Goal: Task Accomplishment & Management: Manage account settings

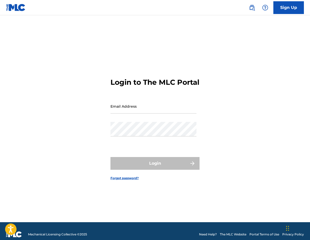
click at [130, 114] on input "Email Address" at bounding box center [153, 106] width 86 height 15
type input "[EMAIL_ADDRESS][DOMAIN_NAME]"
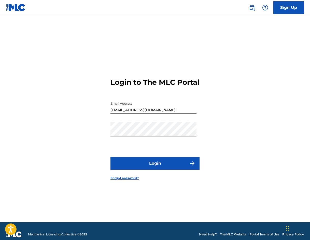
click at [151, 165] on button "Login" at bounding box center [154, 163] width 89 height 13
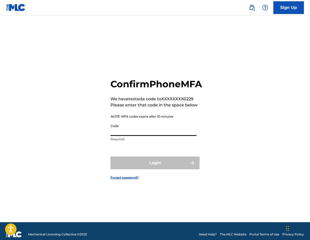
click at [136, 136] on input "Code" at bounding box center [153, 128] width 86 height 15
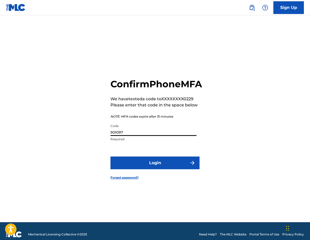
type input "901097"
click at [110, 157] on button "Login" at bounding box center [154, 163] width 89 height 13
